Goal: Task Accomplishment & Management: Complete application form

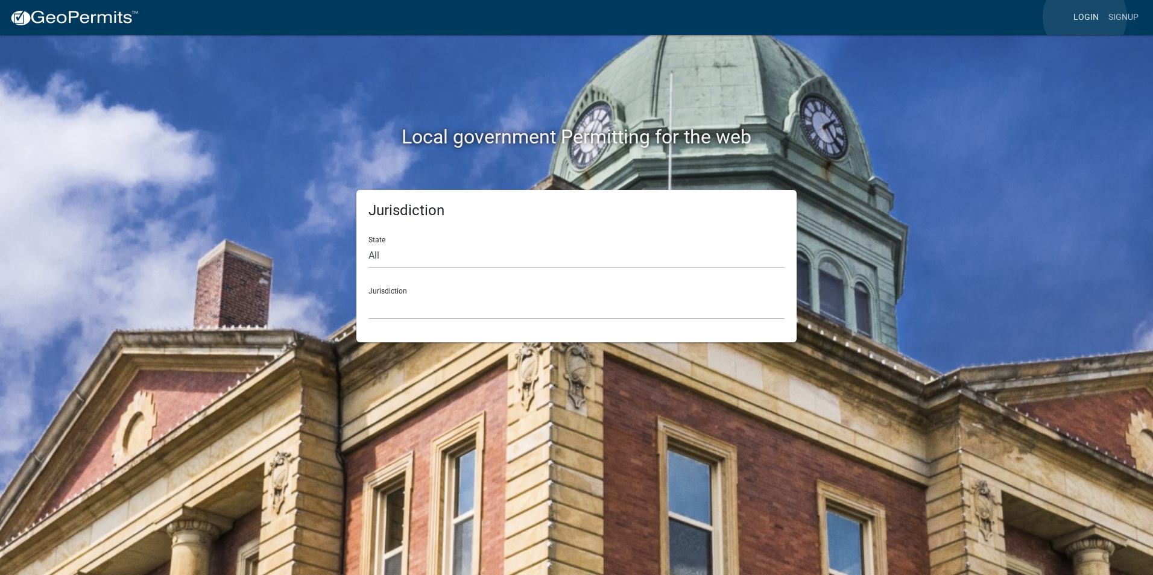
click at [1085, 17] on link "Login" at bounding box center [1086, 17] width 35 height 23
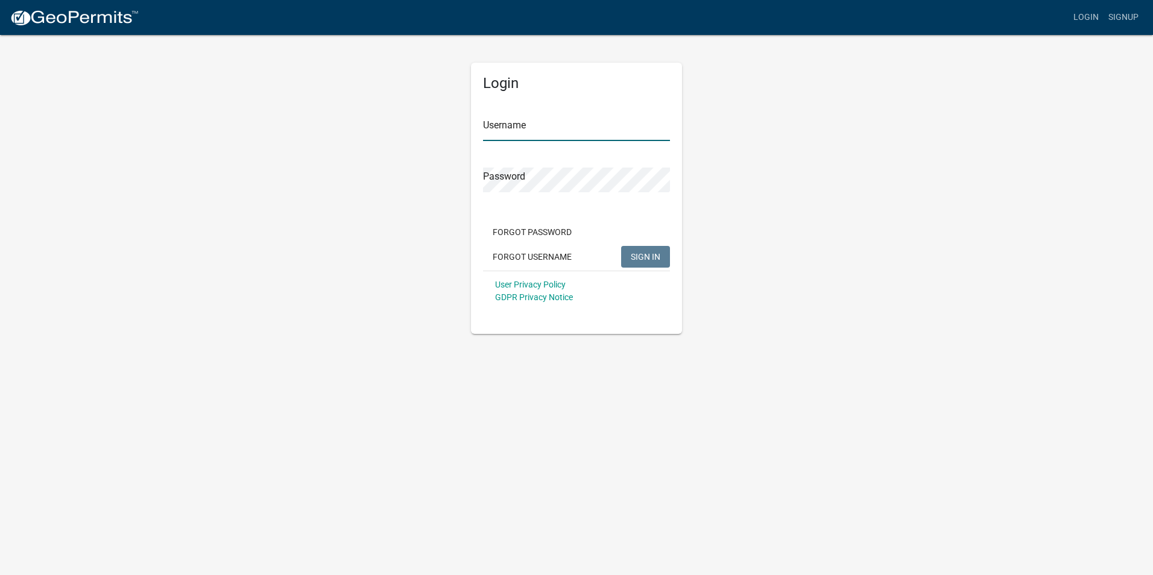
type input "Rockwell2012"
click at [642, 253] on span "SIGN IN" at bounding box center [646, 257] width 30 height 10
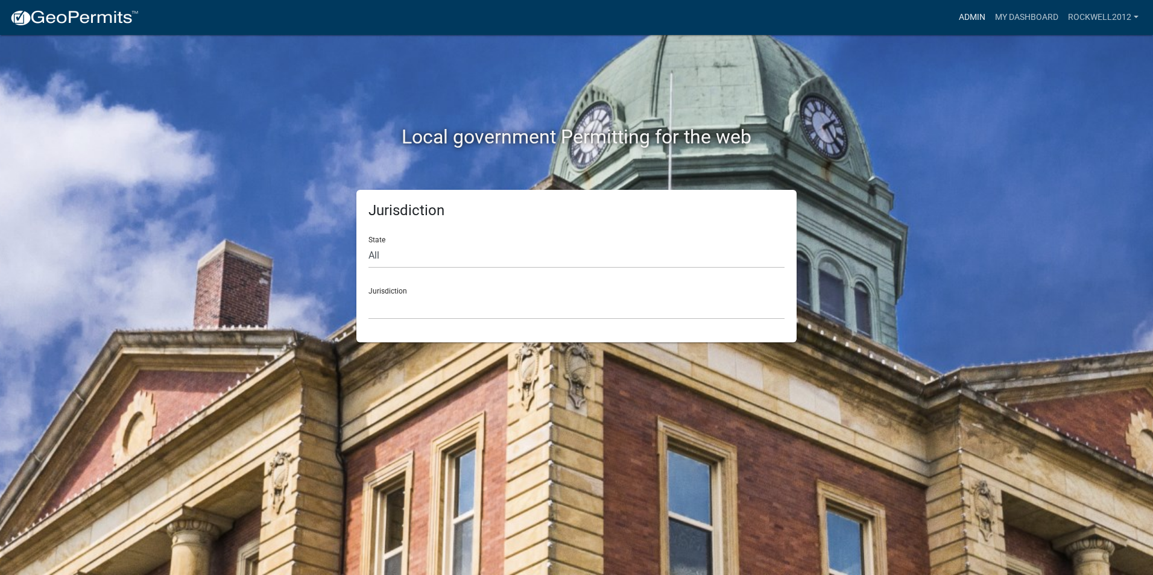
click at [968, 20] on link "Admin" at bounding box center [972, 17] width 36 height 23
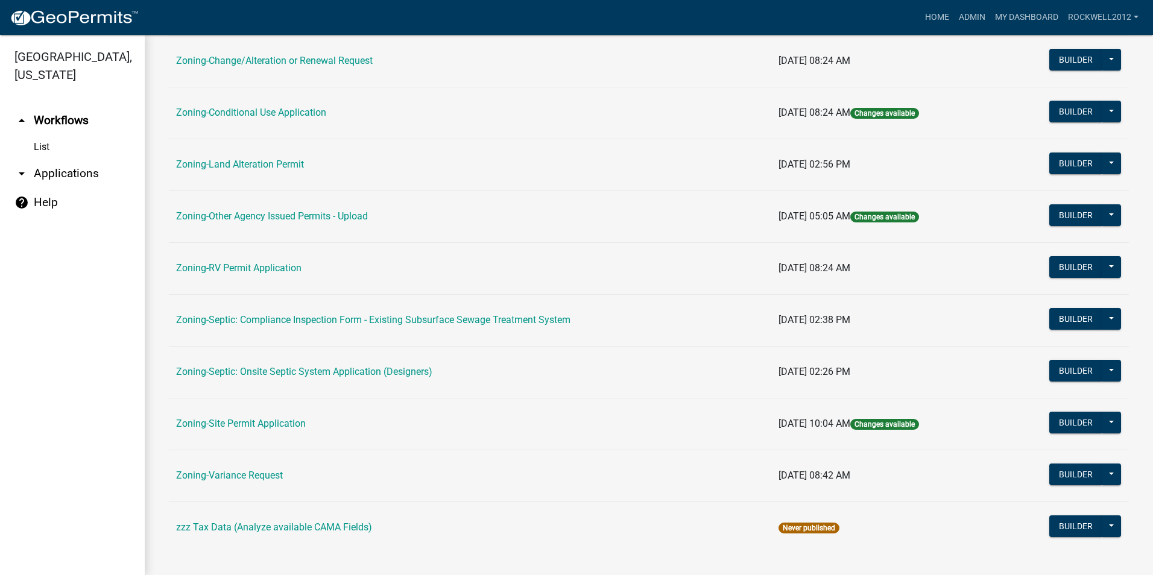
scroll to position [341, 0]
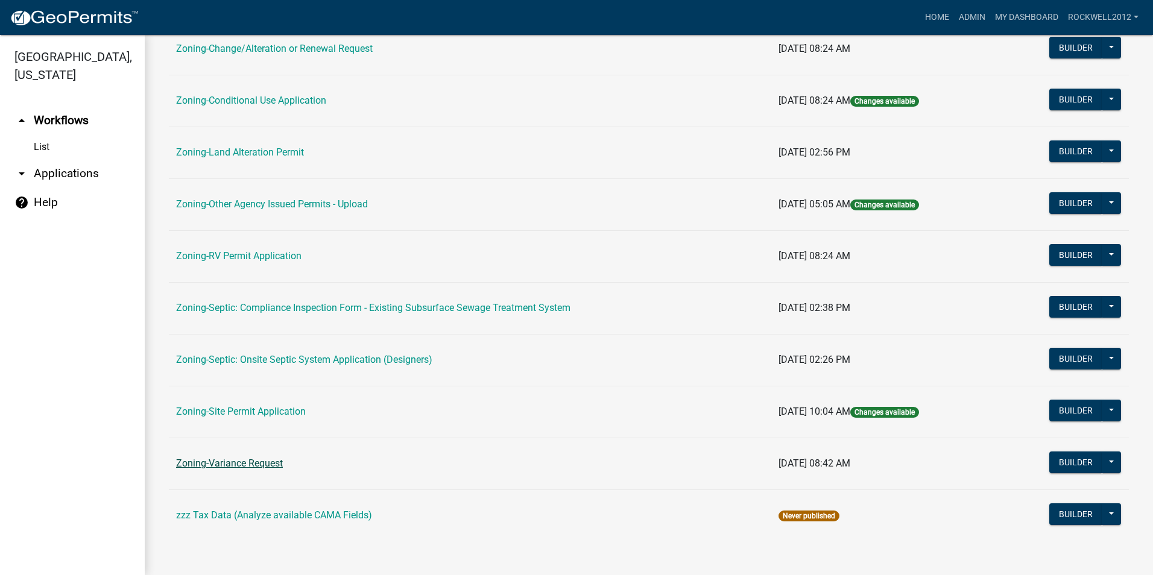
click at [250, 459] on link "Zoning-Variance Request" at bounding box center [229, 463] width 107 height 11
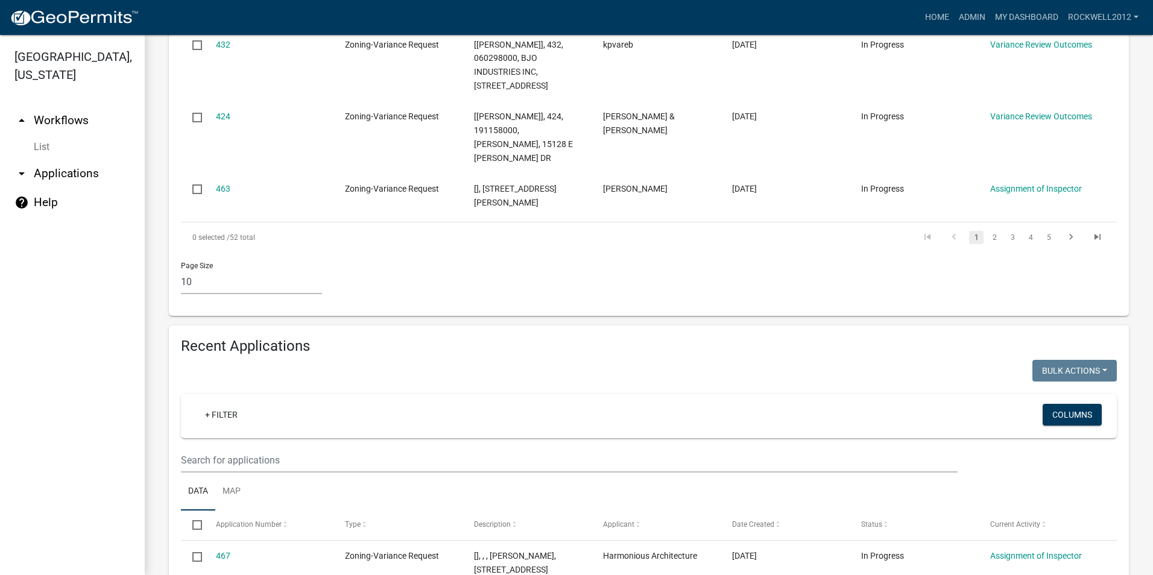
scroll to position [1025, 0]
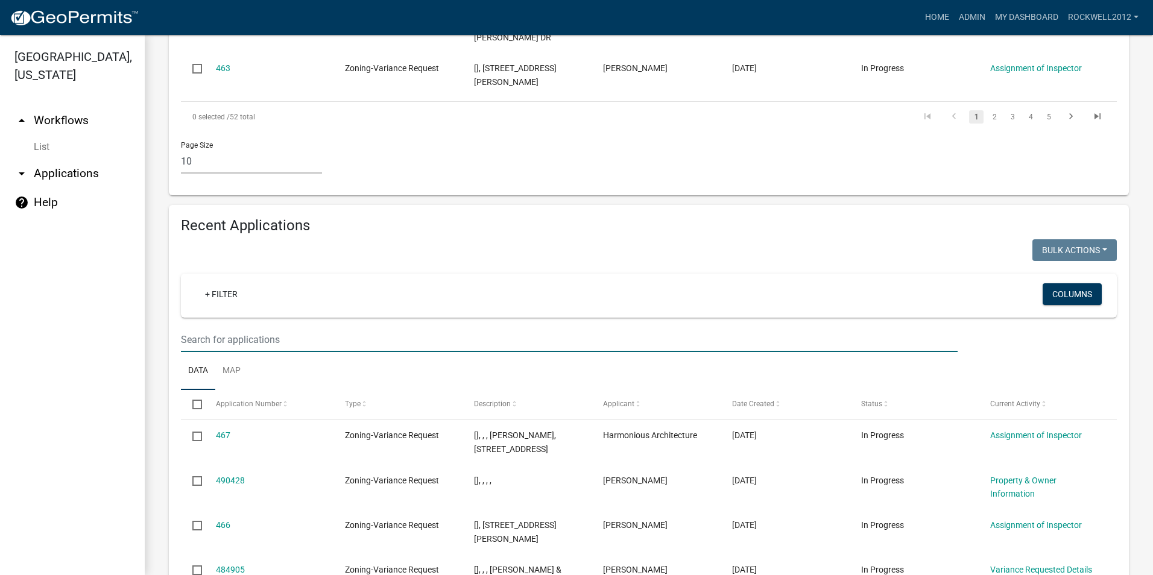
click at [205, 328] on input "text" at bounding box center [569, 340] width 777 height 25
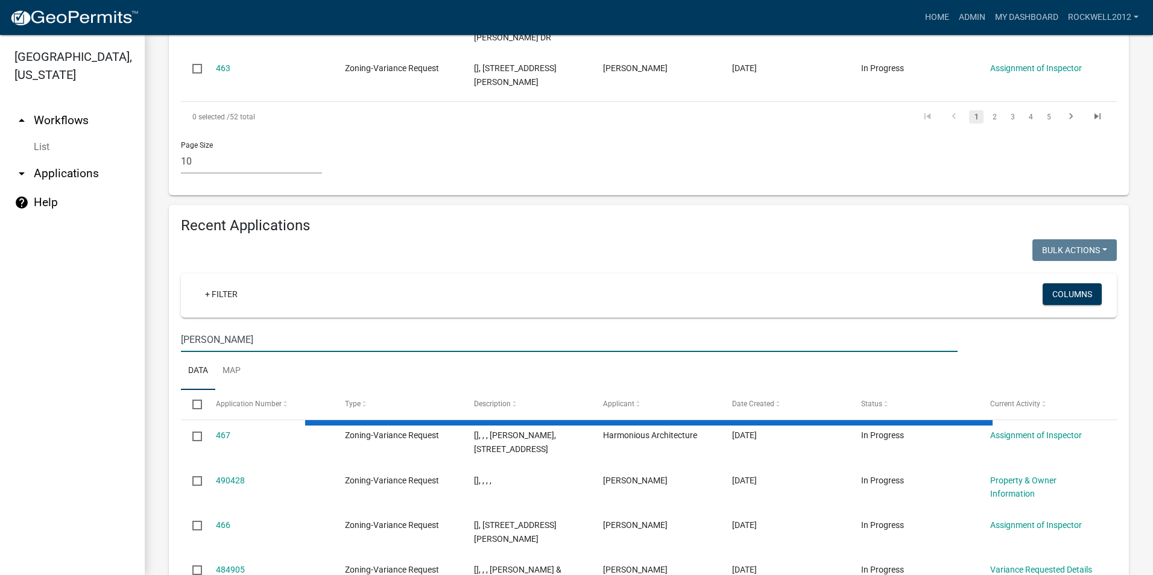
type input "[PERSON_NAME]"
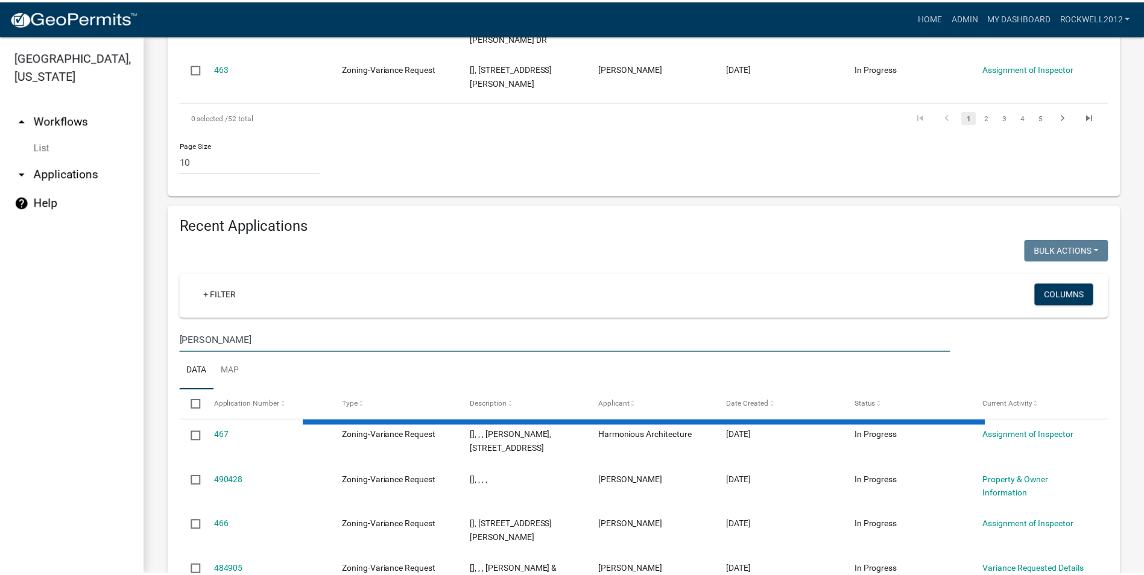
scroll to position [986, 0]
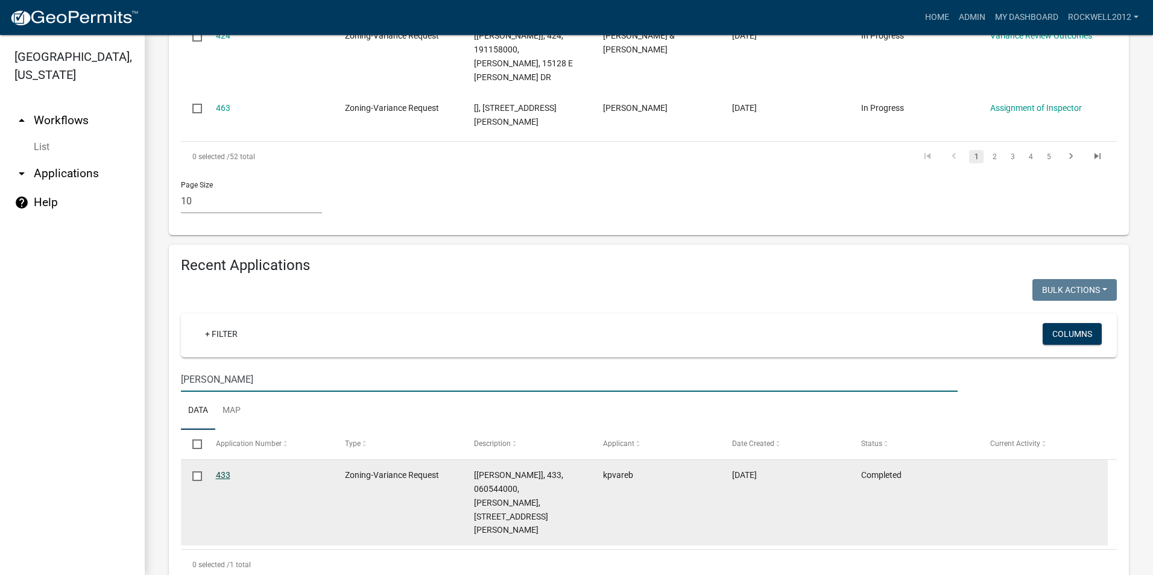
click at [217, 471] on link "433" at bounding box center [223, 476] width 14 height 10
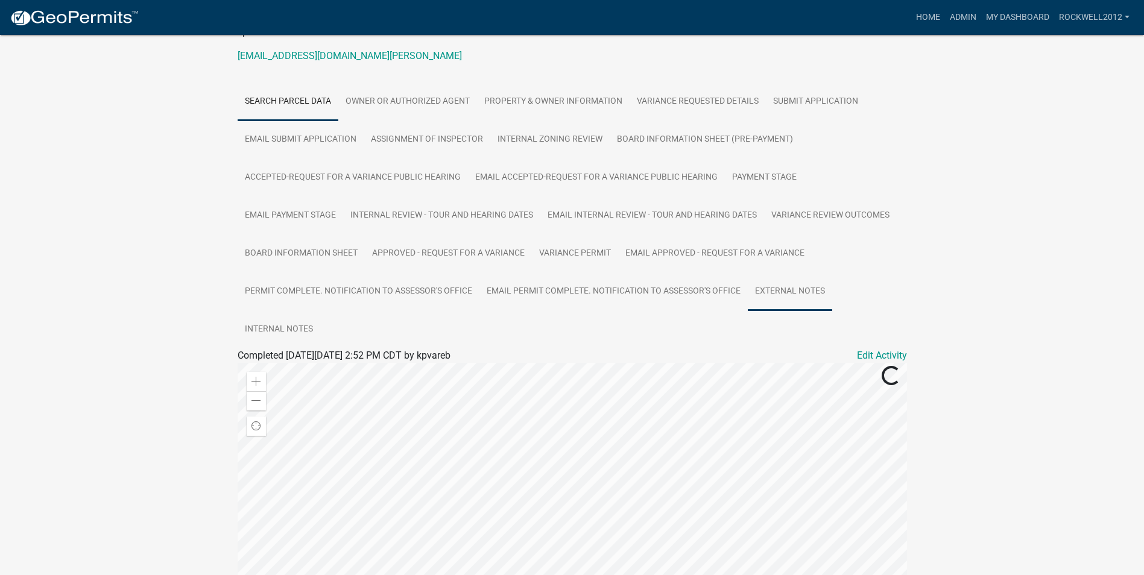
scroll to position [241, 0]
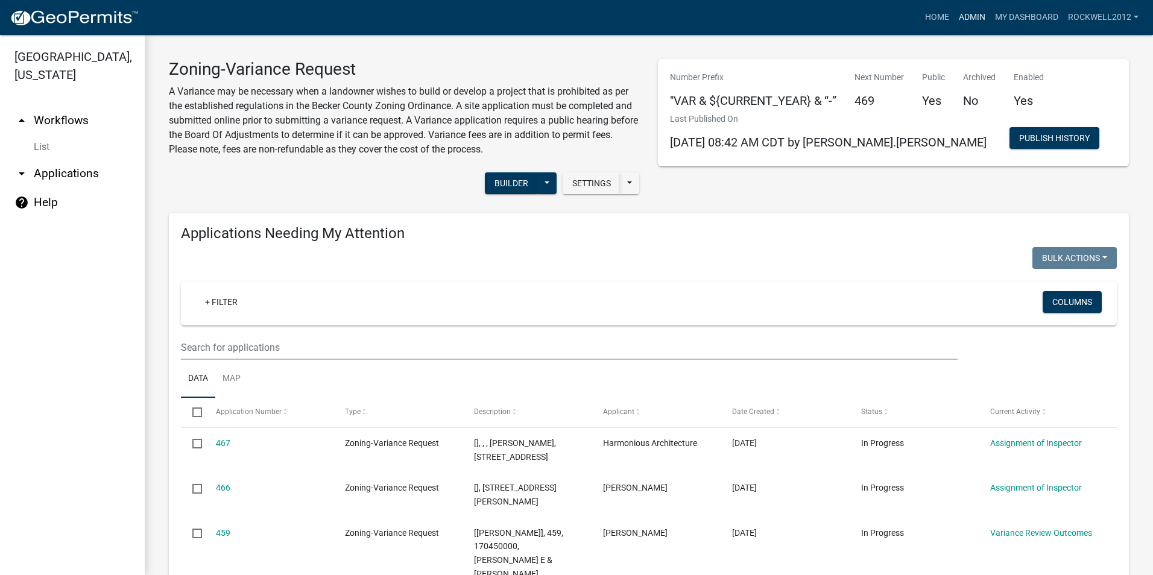
click at [967, 19] on link "Admin" at bounding box center [972, 17] width 36 height 23
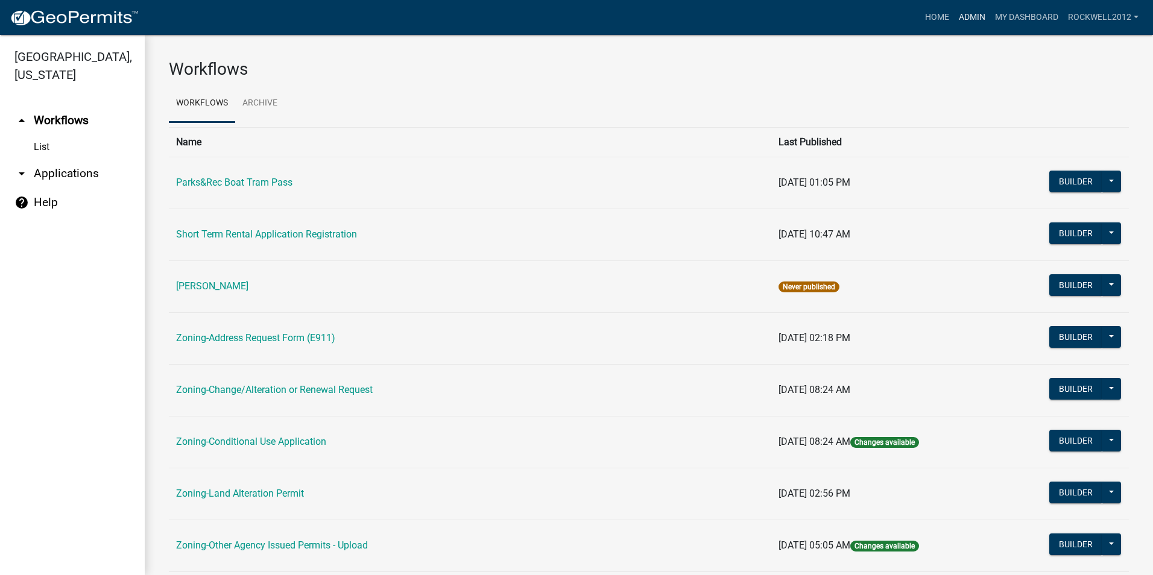
click at [982, 11] on link "Admin" at bounding box center [972, 17] width 36 height 23
click at [973, 13] on link "Admin" at bounding box center [972, 17] width 36 height 23
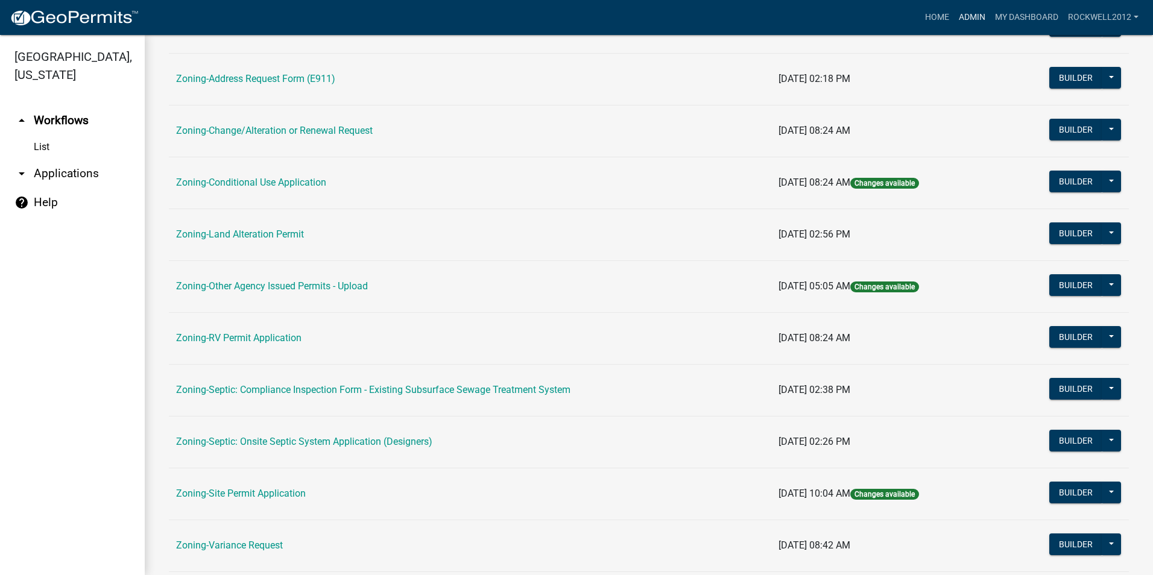
scroll to position [341, 0]
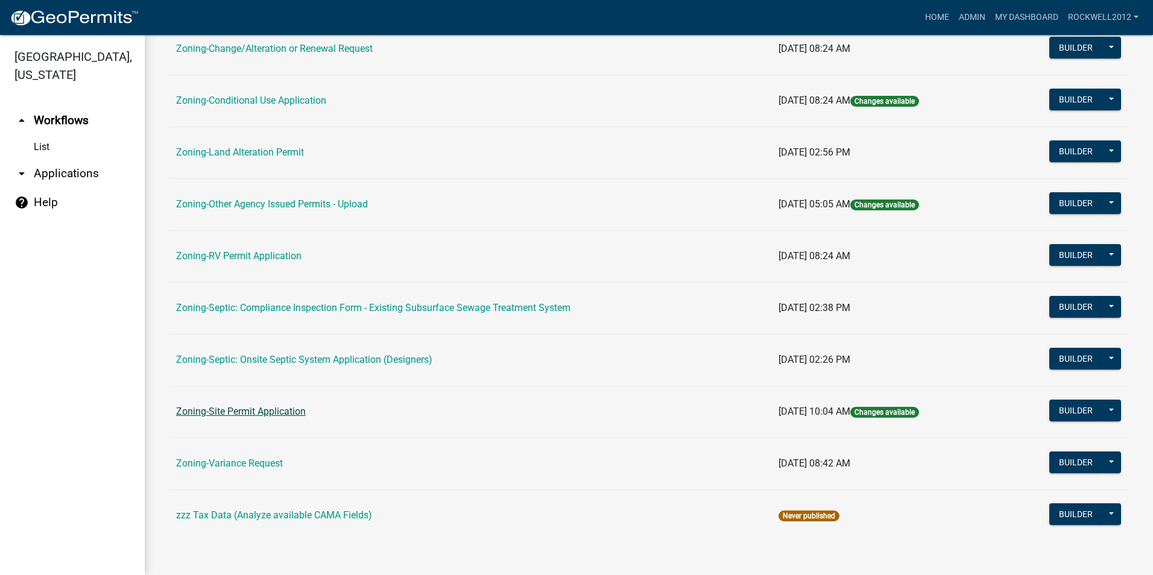
click at [237, 410] on link "Zoning-Site Permit Application" at bounding box center [241, 411] width 130 height 11
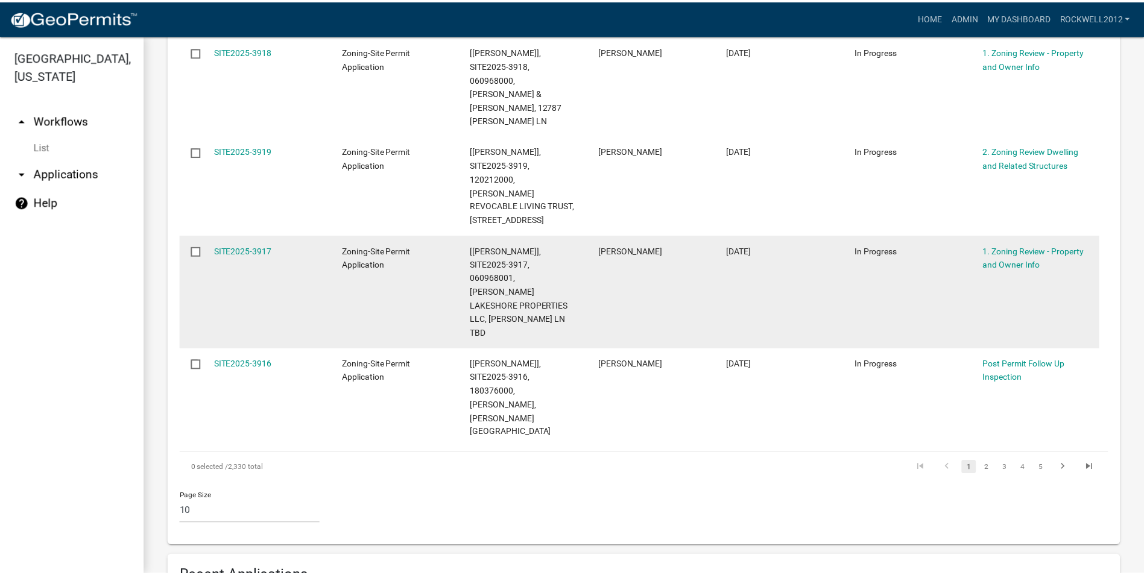
scroll to position [897, 0]
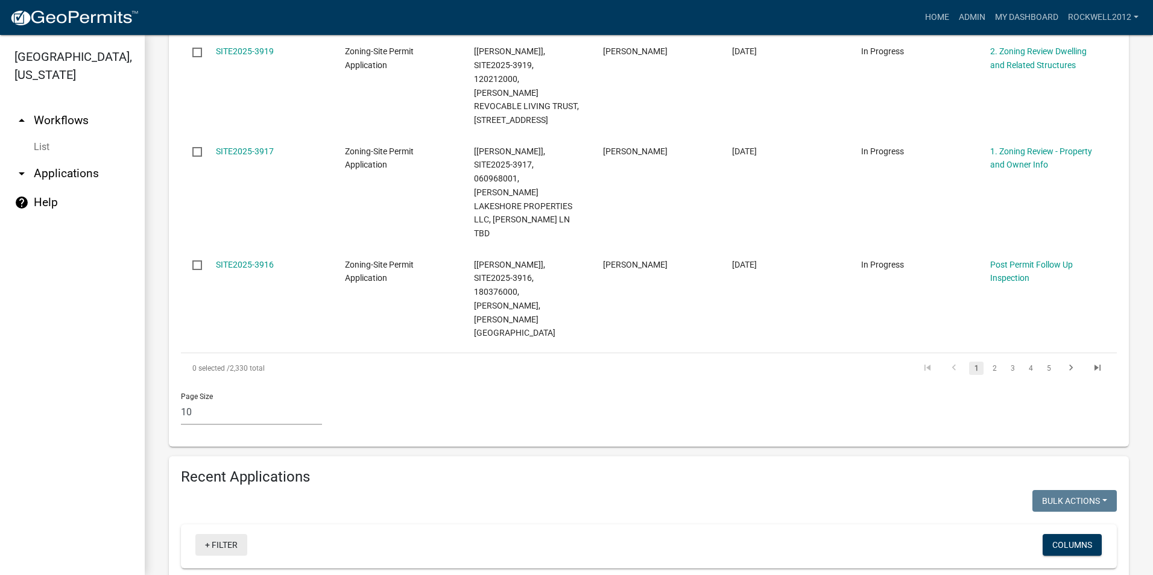
click at [225, 534] on link "+ Filter" at bounding box center [221, 545] width 52 height 22
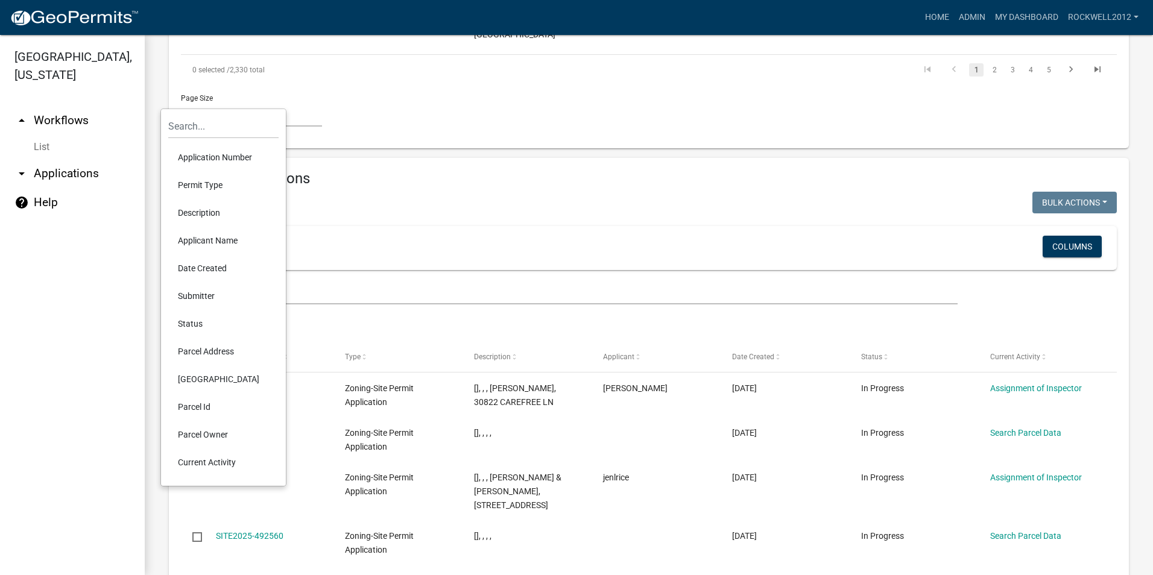
scroll to position [1199, 0]
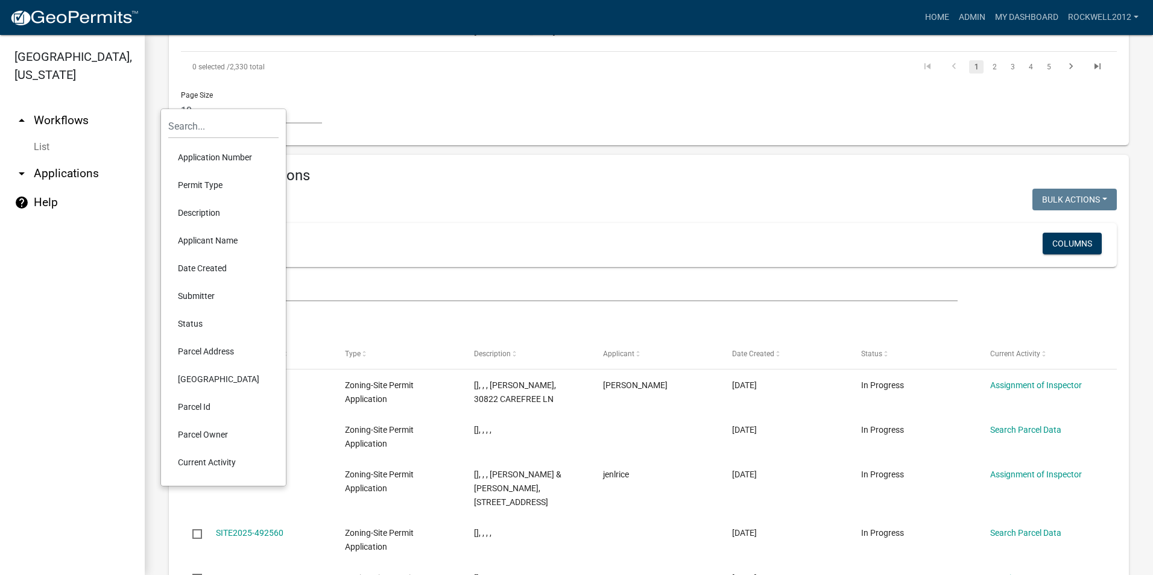
click at [201, 402] on li "Parcel Id" at bounding box center [223, 407] width 110 height 28
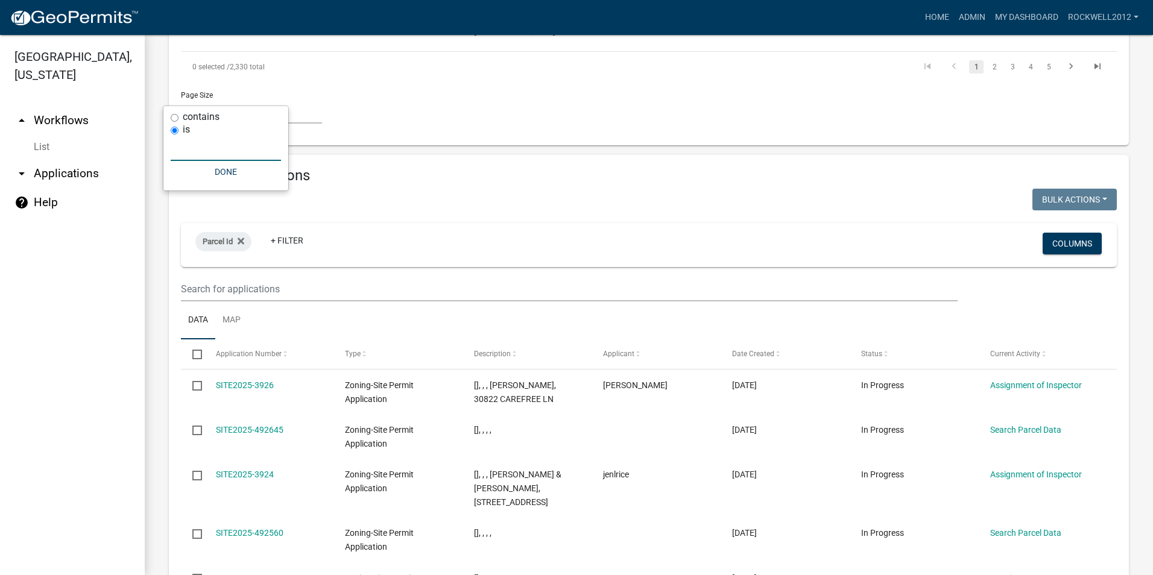
click at [188, 151] on input "text" at bounding box center [226, 148] width 110 height 25
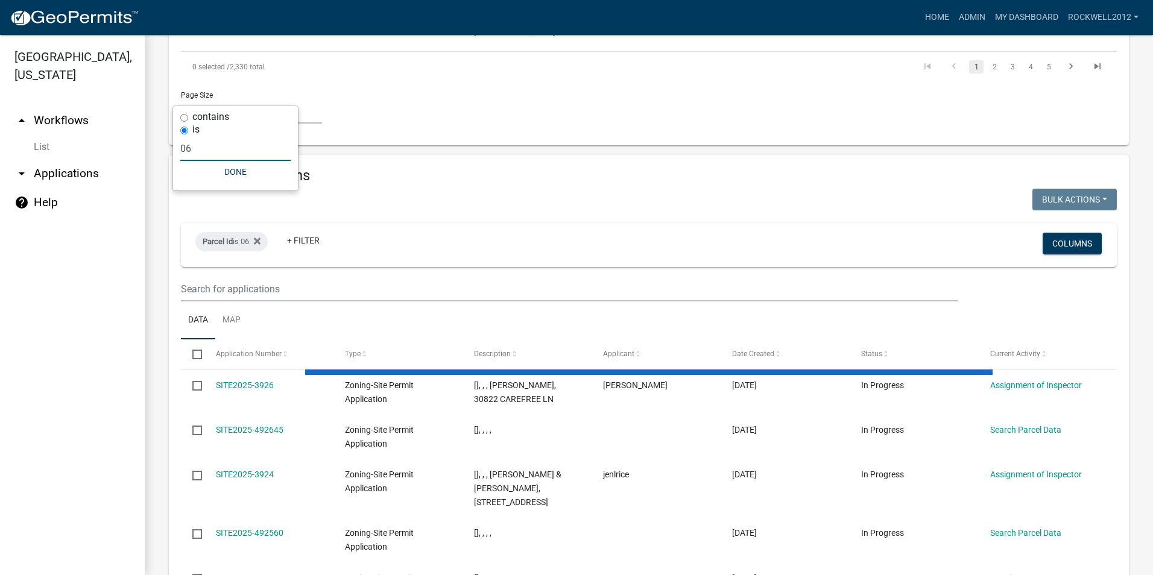
scroll to position [939, 0]
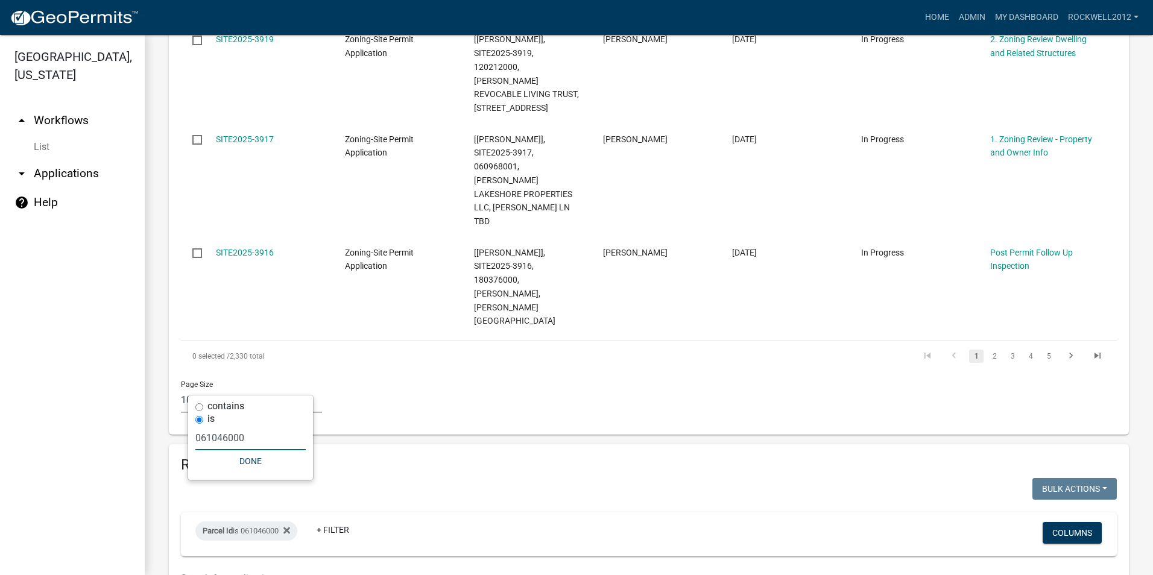
type input "061046000"
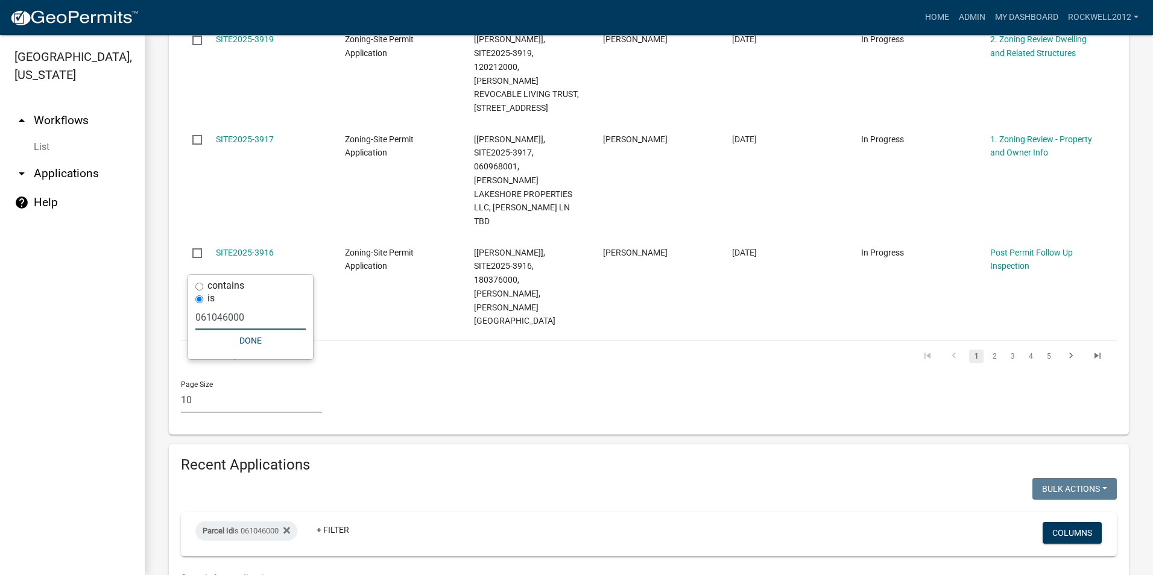
scroll to position [1030, 0]
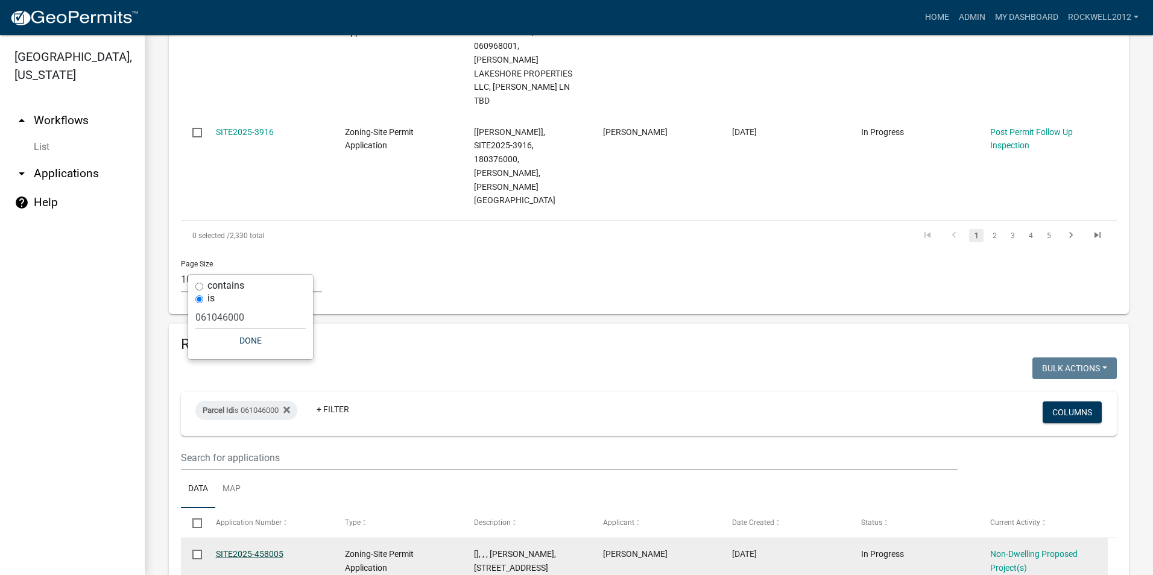
click at [241, 550] on link "SITE2025-458005" at bounding box center [250, 555] width 68 height 10
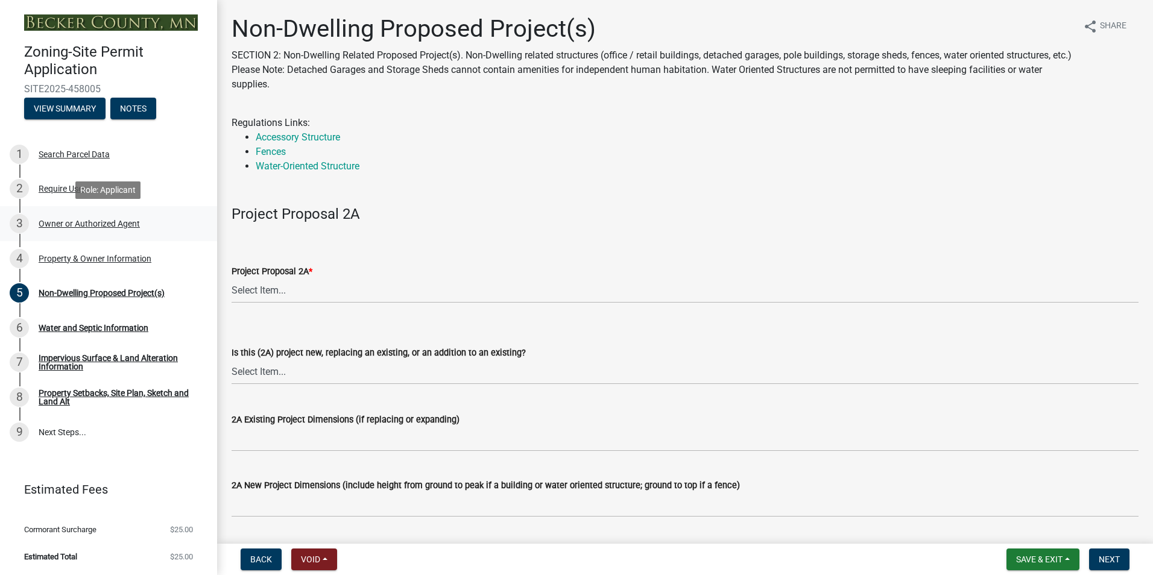
click at [71, 223] on div "Owner or Authorized Agent" at bounding box center [89, 224] width 101 height 8
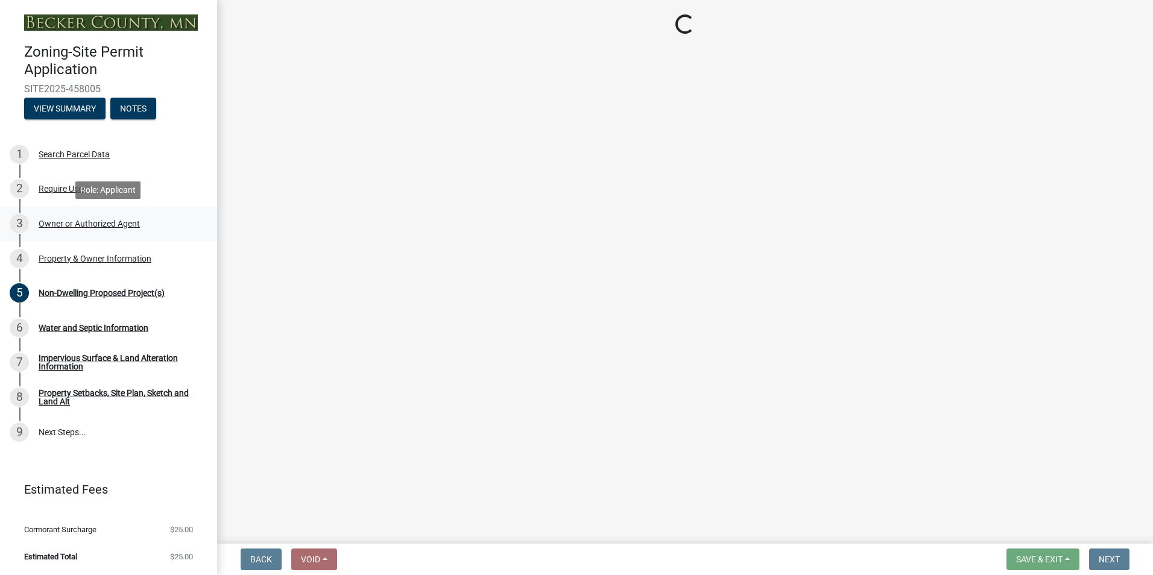
select select "3c674549-ed69-405f-b795-9fa3f7d47d9d"
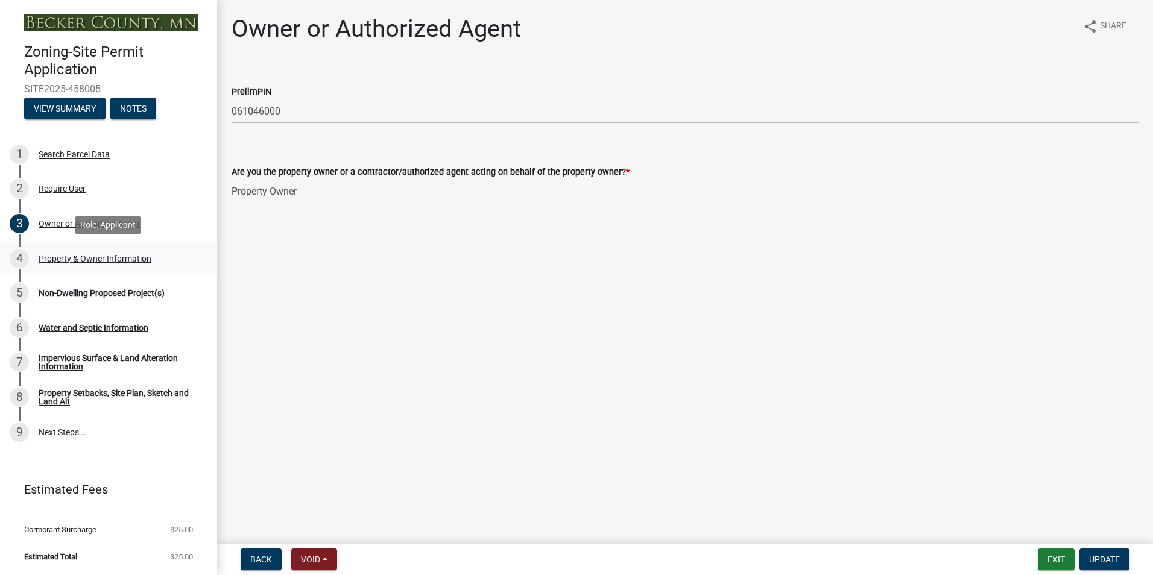
click at [103, 255] on div "Property & Owner Information" at bounding box center [95, 259] width 113 height 8
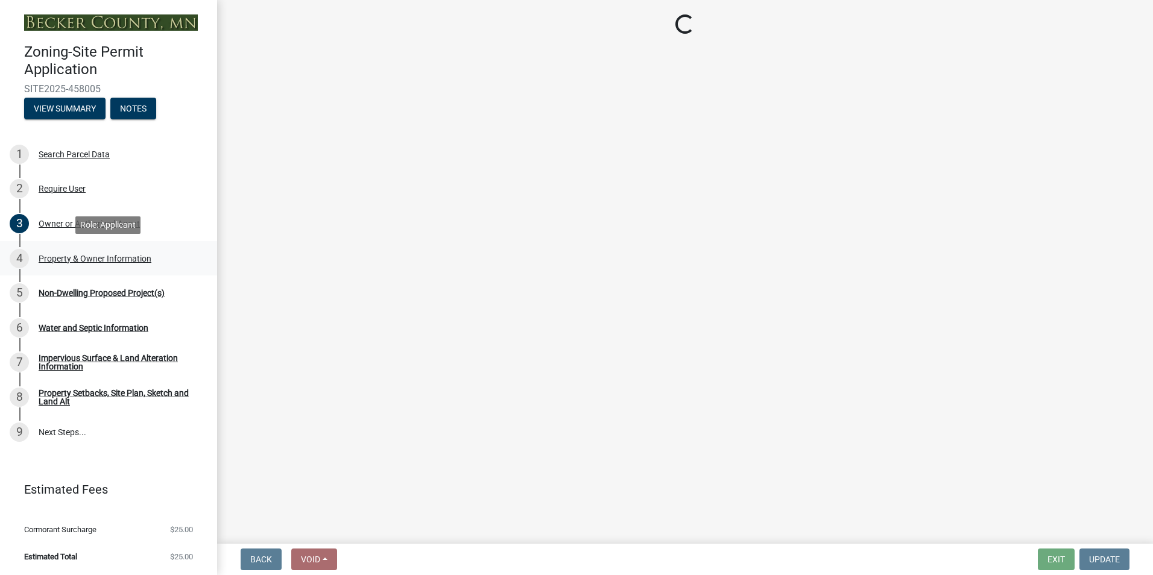
select select "2da4ad59-79e4-4897-a878-b9bb9cb10a27"
select select "951686c9-9b01-4b62-9d6a-ea2b084c9c47"
select select "fcf6d223-6c57-4dc5-b63a-a94704169022"
select select "5a5634ed-f11e-4c7b-90e1-096e6cfd17b9"
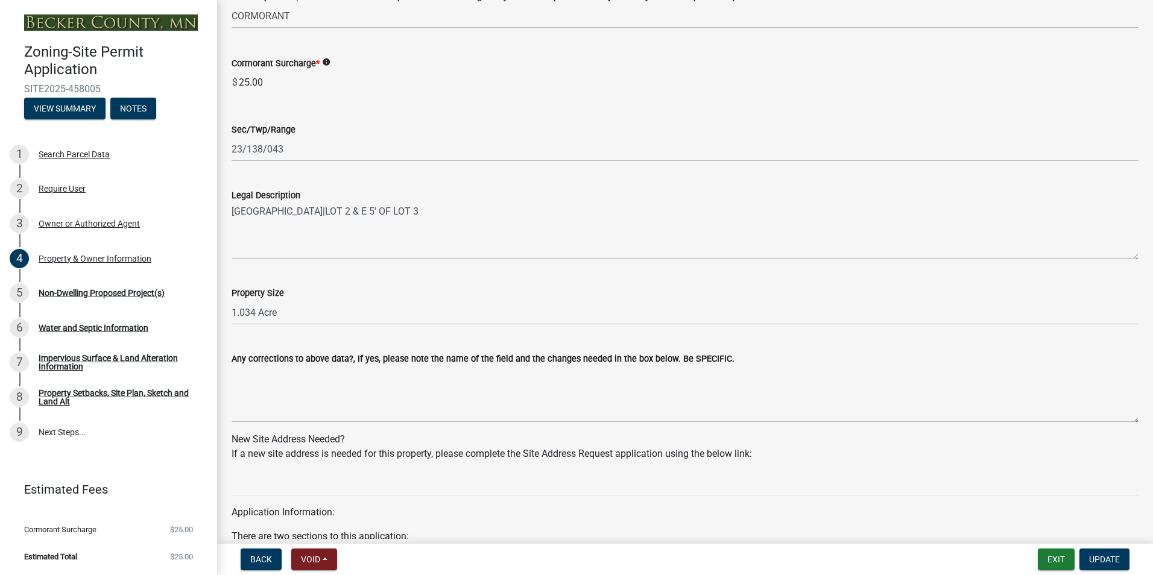
scroll to position [753, 0]
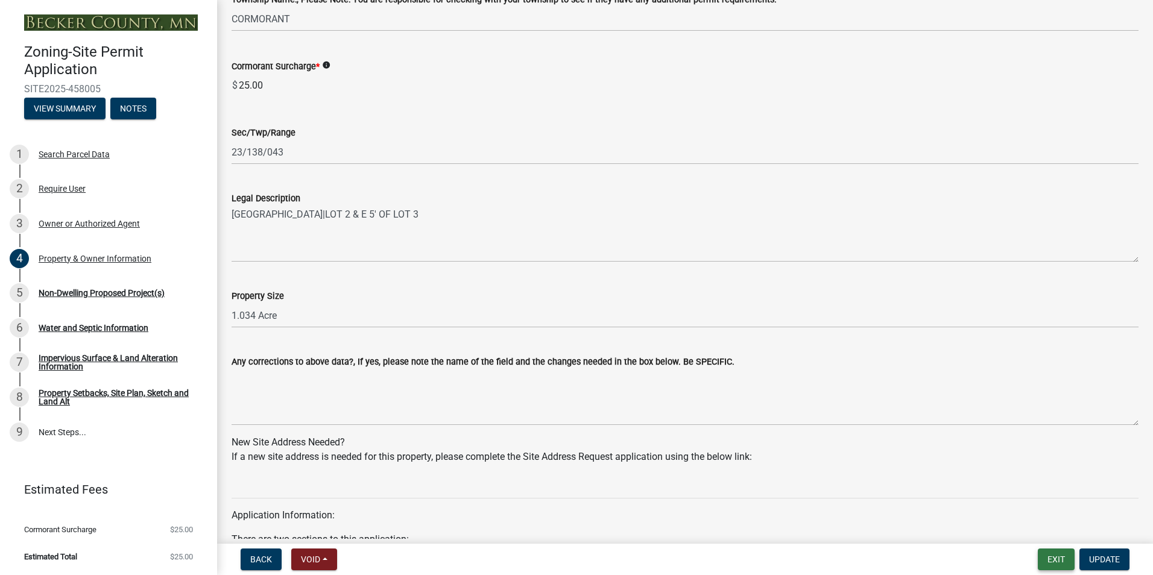
click at [1060, 561] on button "Exit" at bounding box center [1056, 560] width 37 height 22
